Goal: Task Accomplishment & Management: Use online tool/utility

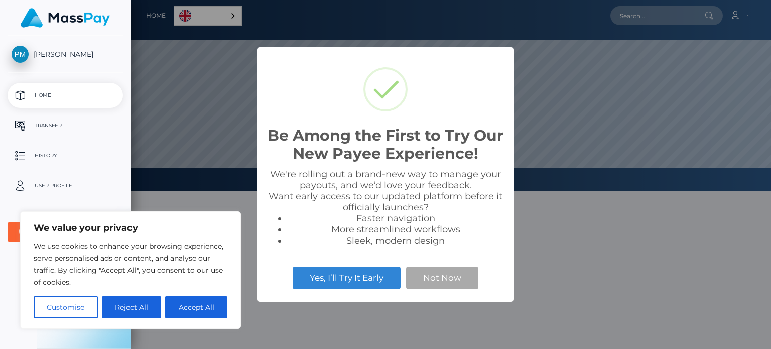
scroll to position [191, 641]
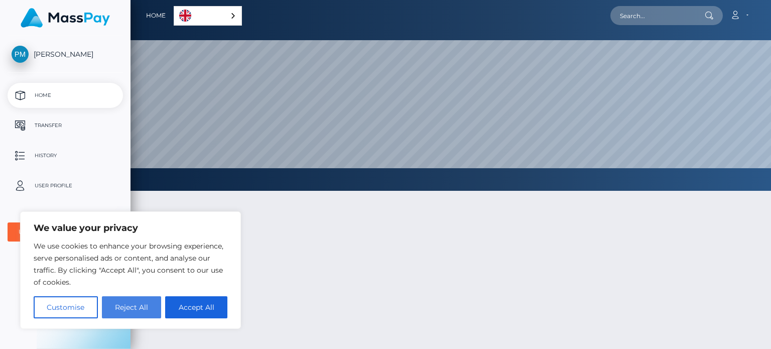
click at [141, 307] on button "Reject All" at bounding box center [132, 307] width 60 height 22
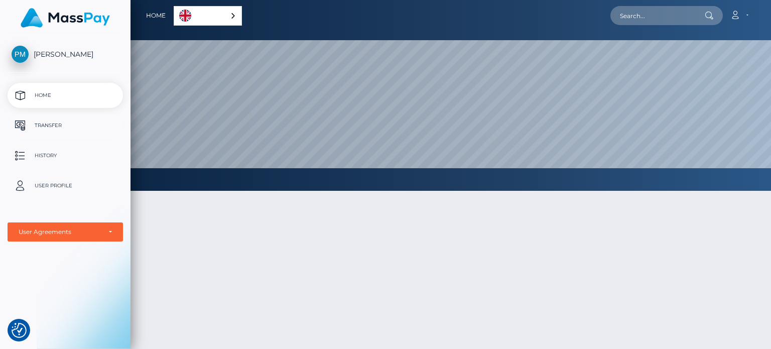
click at [50, 127] on p "Transfer" at bounding box center [65, 125] width 107 height 15
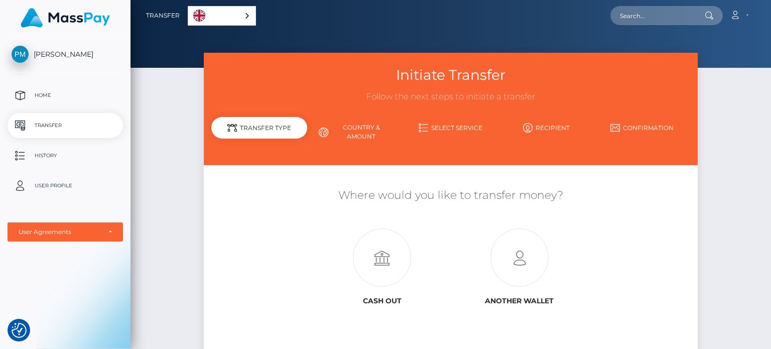
scroll to position [80, 0]
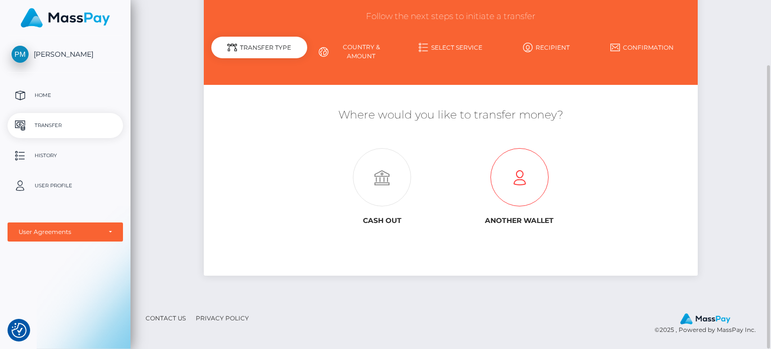
click at [512, 152] on icon at bounding box center [519, 178] width 137 height 58
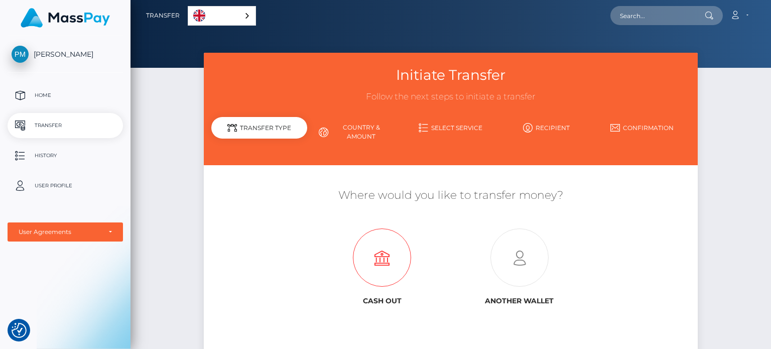
click at [363, 252] on icon at bounding box center [382, 258] width 137 height 58
click at [70, 158] on p "History" at bounding box center [65, 155] width 107 height 15
click at [460, 132] on link "Select Service" at bounding box center [451, 128] width 96 height 18
click at [438, 126] on link "Select Service" at bounding box center [451, 128] width 96 height 18
